Goal: Find specific page/section

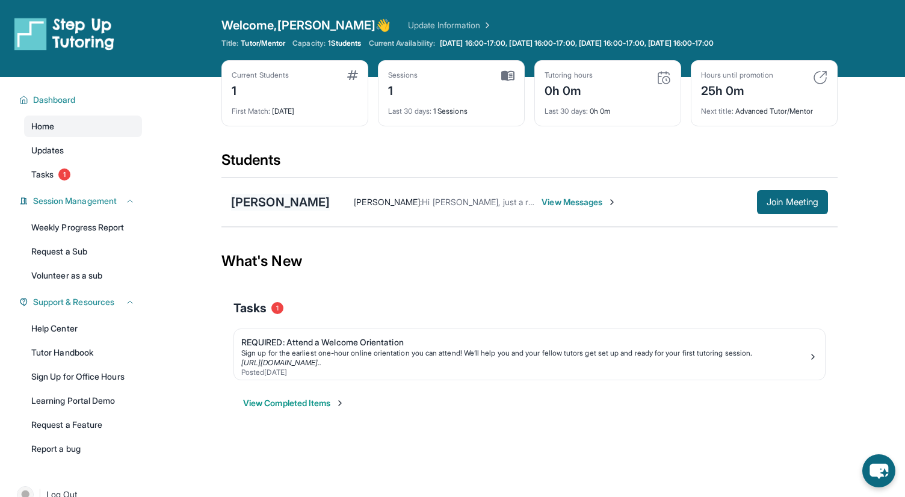
click at [277, 202] on div "[PERSON_NAME]" at bounding box center [280, 202] width 99 height 17
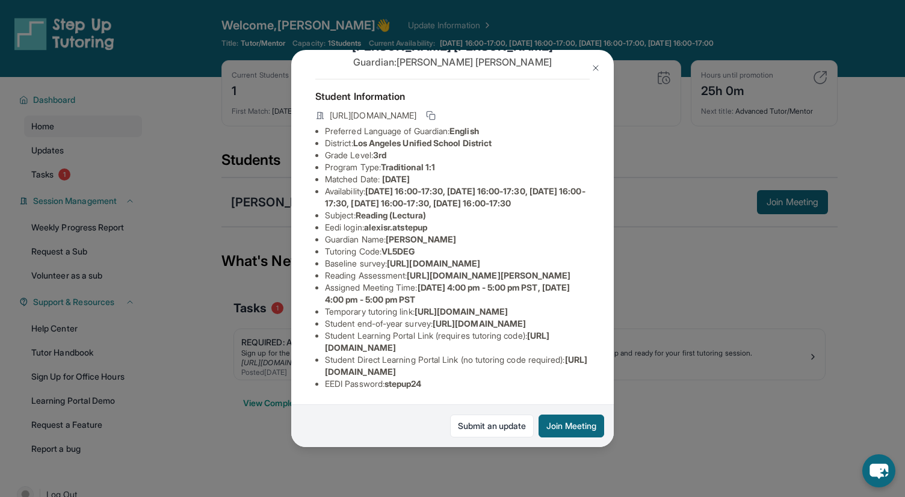
scroll to position [58, 428]
drag, startPoint x: 325, startPoint y: 265, endPoint x: 612, endPoint y: 288, distance: 287.2
click at [612, 288] on div "[PERSON_NAME] Guardian: [PERSON_NAME] Student Information [URL][DOMAIN_NAME] Pr…" at bounding box center [452, 249] width 322 height 398
copy span "https://airtable.com/apprlfn8WjpjBUn2G/shrK0QR6AaNyG5psY?prefill_Type%20of%20Fo…"
click at [594, 66] on img at bounding box center [596, 68] width 10 height 10
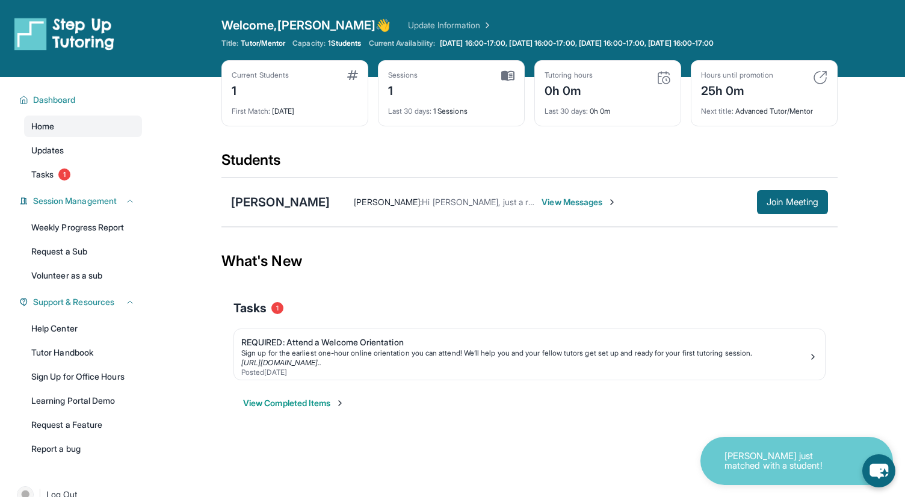
click at [505, 75] on img at bounding box center [507, 75] width 13 height 11
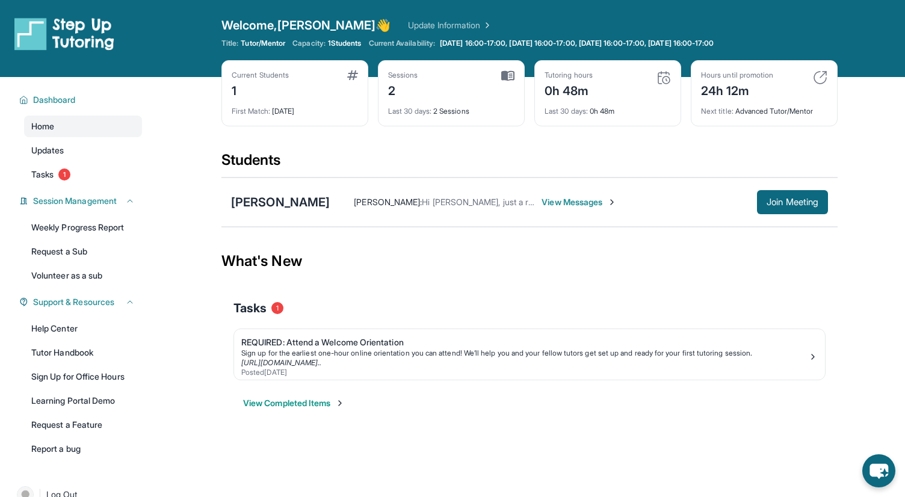
click at [439, 93] on div "Sessions 2" at bounding box center [451, 84] width 126 height 29
click at [509, 77] on img at bounding box center [507, 75] width 13 height 11
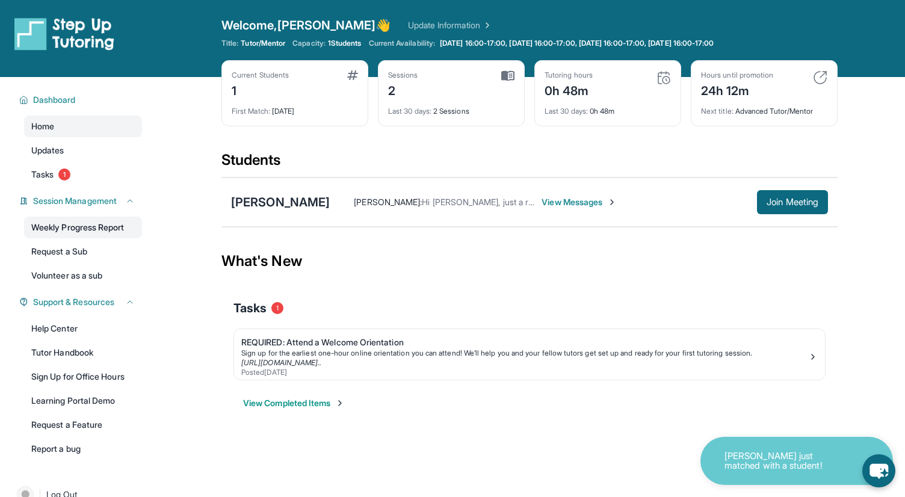
click at [108, 226] on link "Weekly Progress Report" at bounding box center [83, 228] width 118 height 22
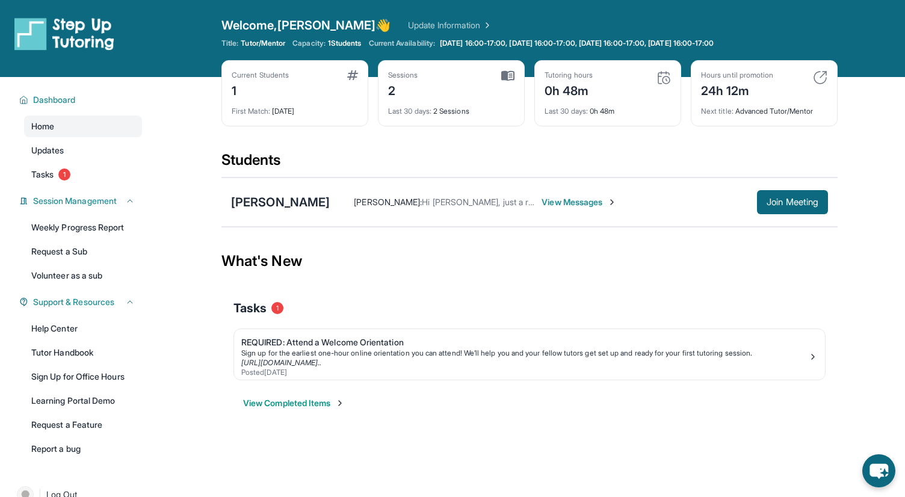
click at [541, 205] on span "View Messages" at bounding box center [578, 202] width 75 height 12
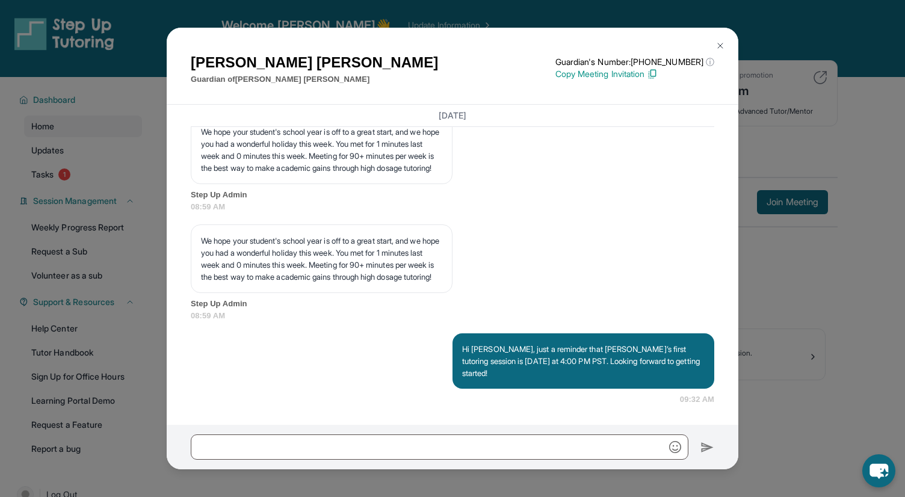
scroll to position [1789, 0]
click at [719, 45] on img at bounding box center [720, 46] width 10 height 10
